Goal: Navigation & Orientation: Find specific page/section

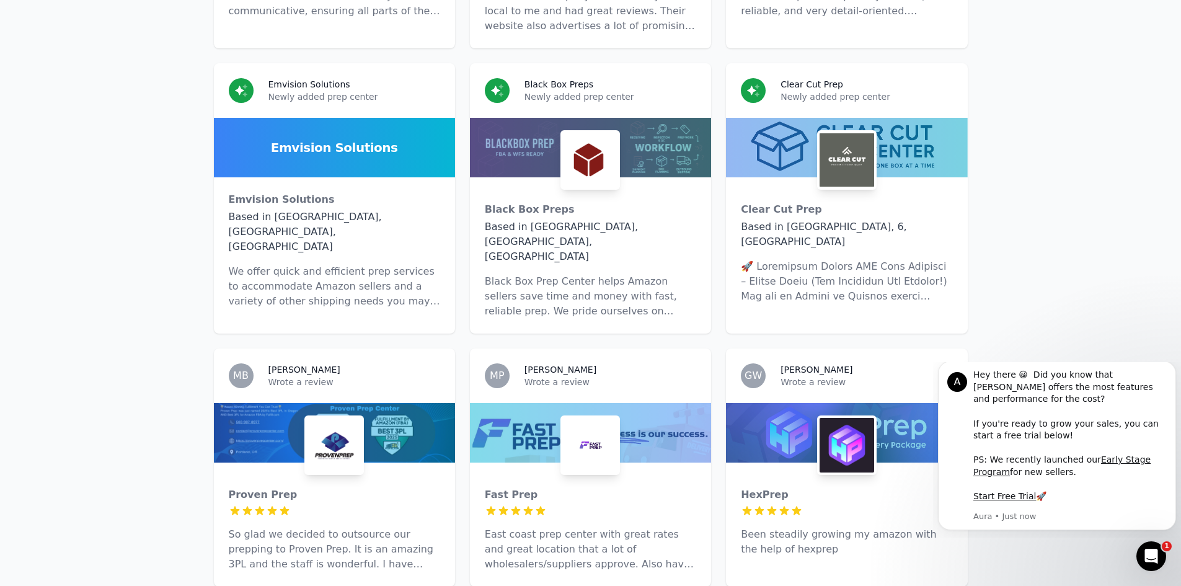
scroll to position [2542, 0]
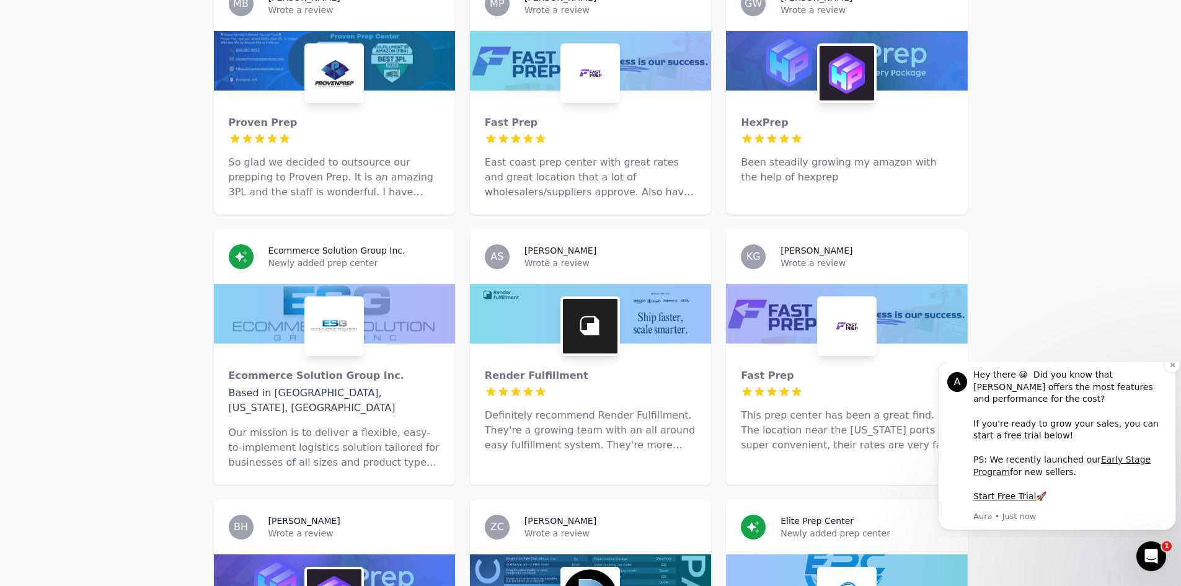
click at [955, 391] on div "A" at bounding box center [957, 382] width 20 height 20
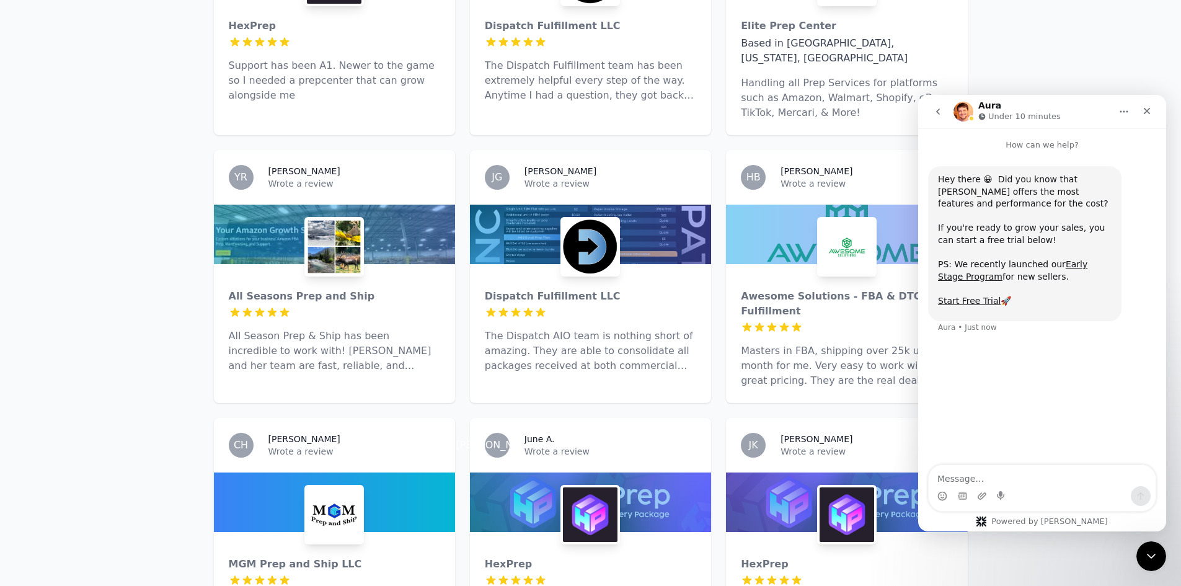
scroll to position [0, 0]
click at [1154, 112] on div "Close" at bounding box center [1147, 111] width 22 height 22
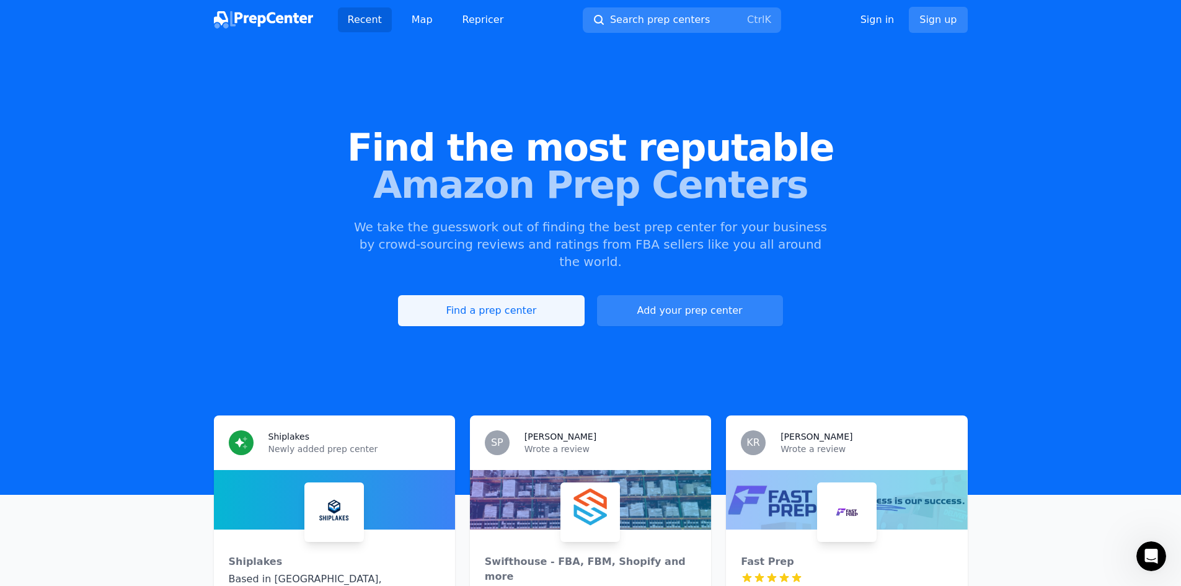
click at [506, 305] on link "Find a prep center" at bounding box center [491, 310] width 186 height 31
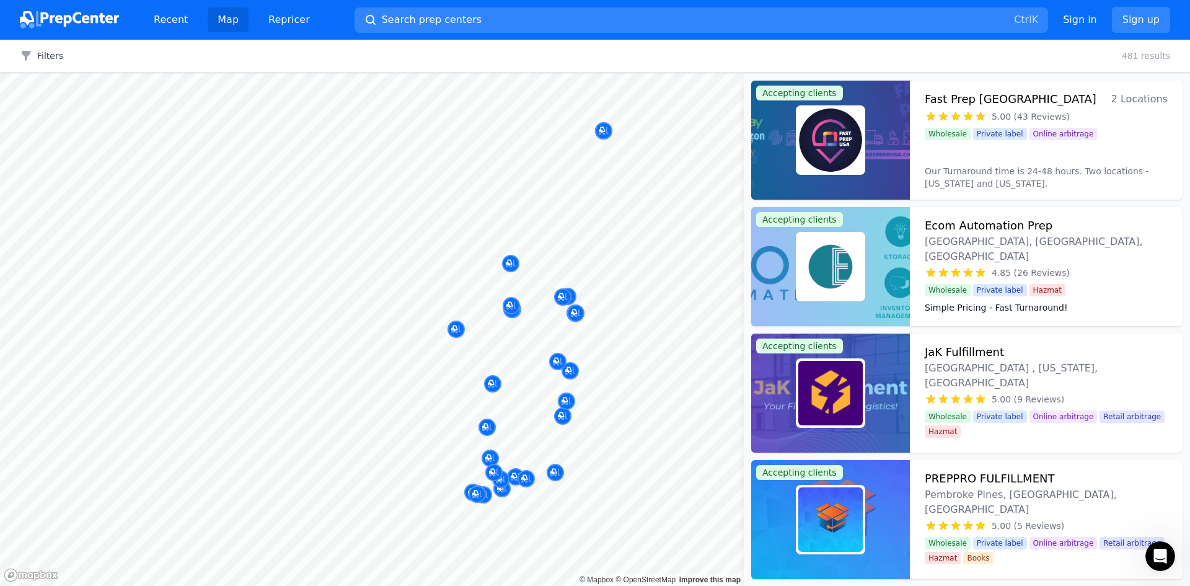
click at [462, 348] on body "Recent Map Repricer Search prep centers Ctrl K Open main menu Sign in Sign up F…" at bounding box center [595, 293] width 1190 height 586
drag, startPoint x: 478, startPoint y: 338, endPoint x: 490, endPoint y: 338, distance: 11.8
click at [473, 330] on body "Recent Map Repricer Search prep centers Ctrl K Open main menu Sign in Sign up F…" at bounding box center [595, 293] width 1190 height 586
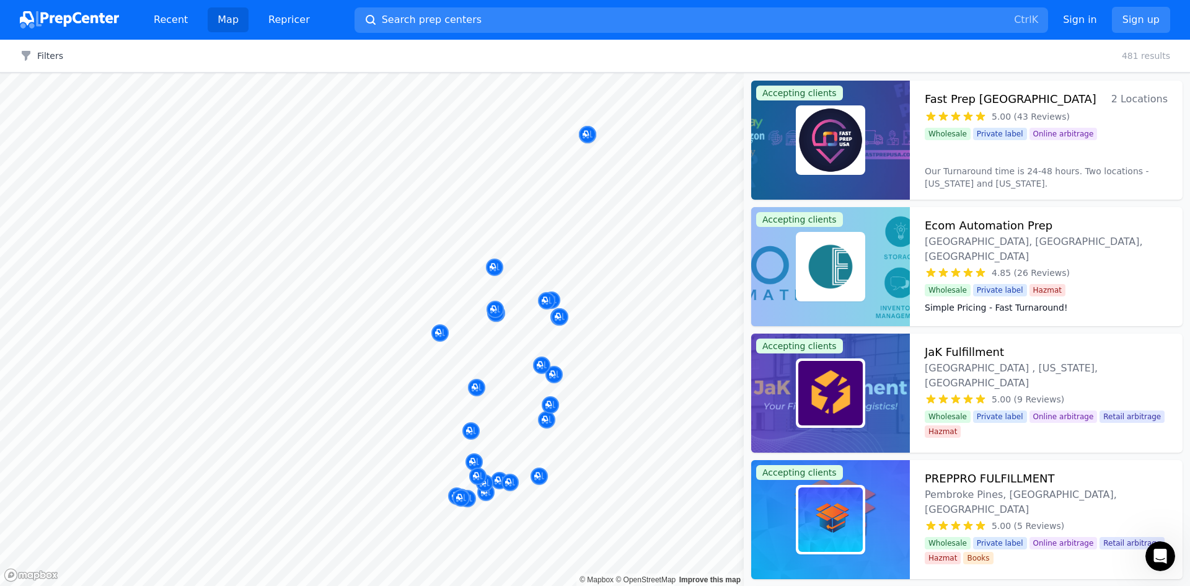
click at [965, 51] on div "Filters Clear all 481 results" at bounding box center [595, 56] width 1190 height 33
click at [498, 319] on div "Map marker" at bounding box center [495, 312] width 17 height 17
click at [500, 321] on div "Map marker" at bounding box center [495, 312] width 17 height 17
click at [945, 352] on h3 "JaK Fulfillment" at bounding box center [964, 351] width 79 height 17
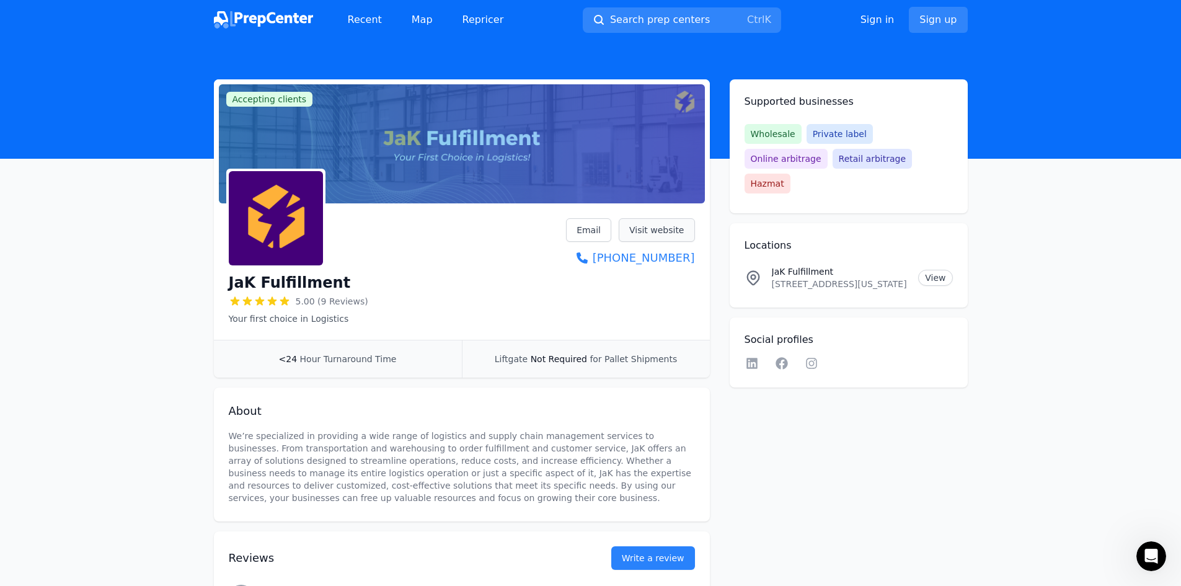
click at [662, 229] on link "Visit website" at bounding box center [657, 230] width 76 height 24
